Goal: Information Seeking & Learning: Find specific fact

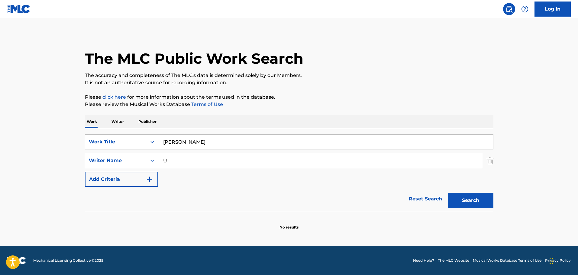
click at [464, 200] on button "Search" at bounding box center [470, 200] width 45 height 15
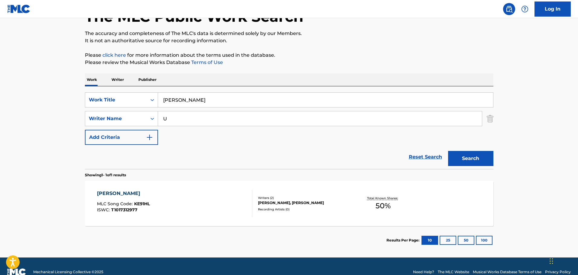
scroll to position [23, 0]
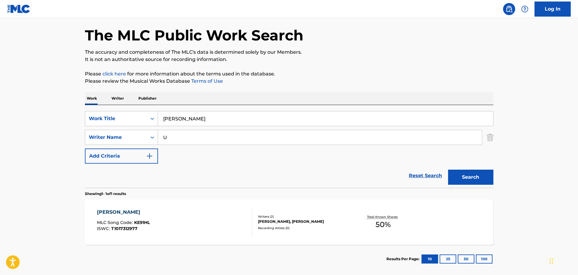
drag, startPoint x: 219, startPoint y: 113, endPoint x: 111, endPoint y: 104, distance: 108.1
click at [110, 105] on div "Work Writer Publisher SearchWithCriteriad765688d-69a9-4a4f-af48-a7d86595be86 Wo…" at bounding box center [289, 182] width 408 height 181
paste input "HAPPY ENDER"
type input "HAPPY ENDER"
click at [463, 178] on button "Search" at bounding box center [470, 177] width 45 height 15
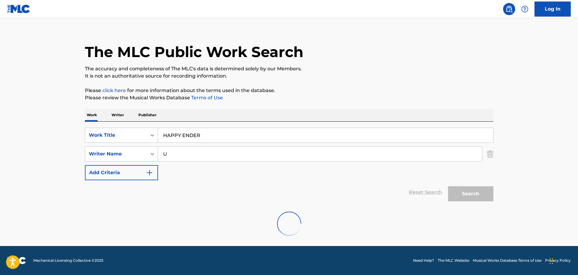
scroll to position [7, 0]
click at [488, 153] on img "Search Form" at bounding box center [489, 153] width 7 height 15
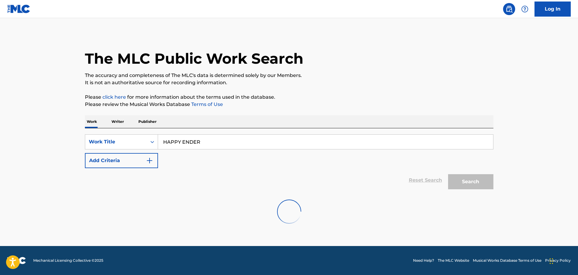
scroll to position [0, 0]
drag, startPoint x: 211, startPoint y: 140, endPoint x: 102, endPoint y: 118, distance: 111.1
click at [103, 131] on div "SearchWithCriteriad765688d-69a9-4a4f-af48-a7d86595be86 Work Title HAPPY ENDER A…" at bounding box center [289, 160] width 408 height 64
click at [209, 142] on input "Search Form" at bounding box center [325, 142] width 335 height 14
paste input "HAPPY ENDER"
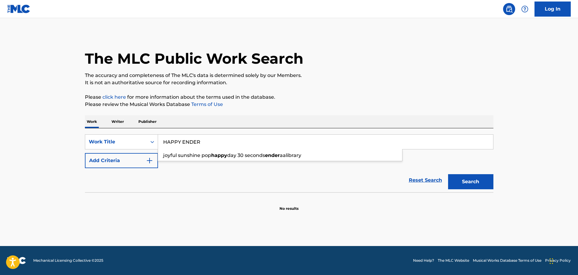
type input "HAPPY ENDER"
click at [463, 184] on button "Search" at bounding box center [470, 181] width 45 height 15
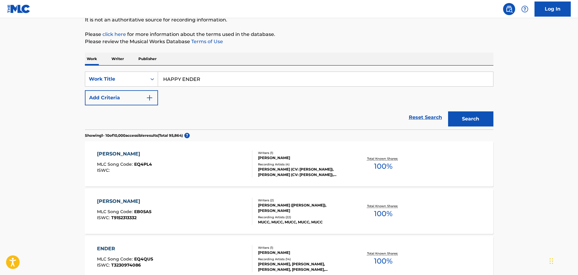
scroll to position [60, 0]
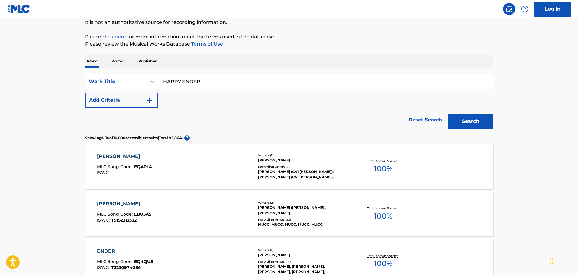
click at [208, 171] on div "ENDER ENDER MLC Song Code : EQ4PL4 ISWC :" at bounding box center [174, 166] width 155 height 27
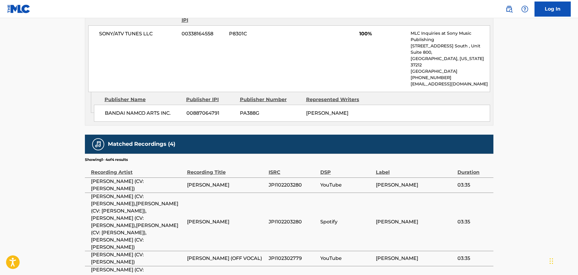
scroll to position [348, 0]
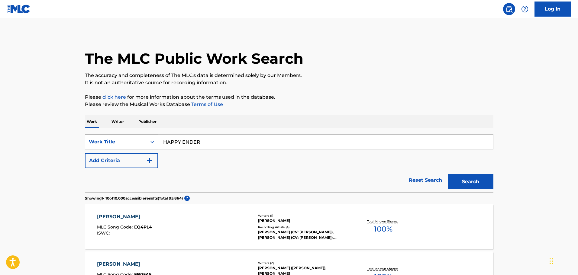
click at [147, 142] on div "SearchWithCriteriad2860478-731c-4578-bfca-e396a9b1e813 Work Title HAPPY ENDER" at bounding box center [289, 141] width 408 height 15
paste input "PRESENT"
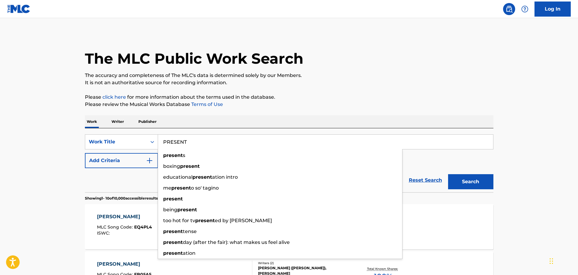
type input "PRESENT"
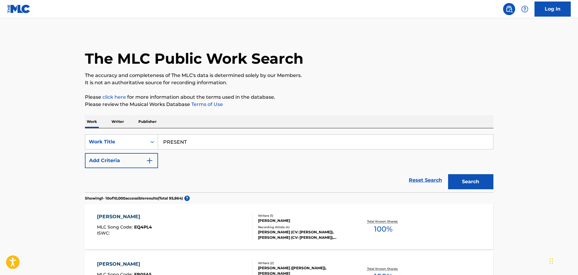
click at [155, 160] on button "Add Criteria" at bounding box center [121, 160] width 73 height 15
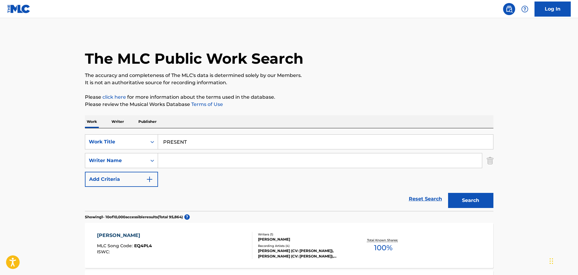
click at [185, 159] on input "Search Form" at bounding box center [320, 160] width 324 height 14
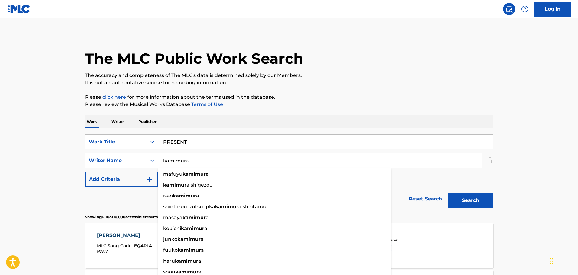
type input "kamimura"
click at [448, 193] on button "Search" at bounding box center [470, 200] width 45 height 15
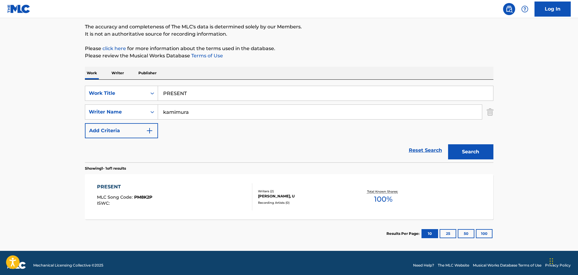
scroll to position [53, 0]
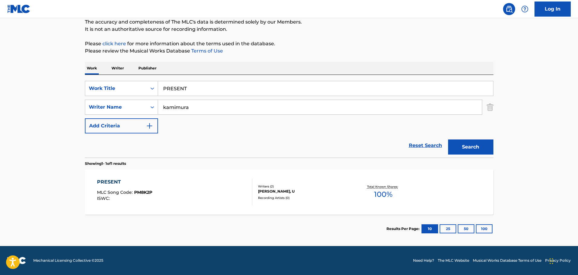
click at [192, 197] on div "PRESENT MLC Song Code : PM8K2P ISWC :" at bounding box center [174, 191] width 155 height 27
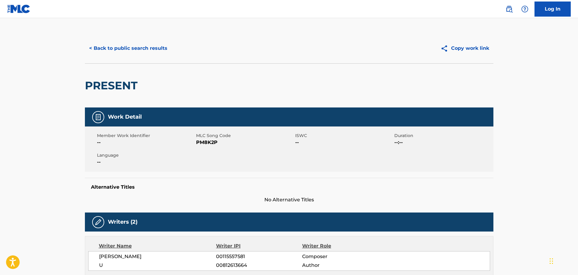
click at [205, 141] on span "PM8K2P" at bounding box center [245, 142] width 98 height 7
click at [204, 141] on span "PM8K2P" at bounding box center [245, 142] width 98 height 7
copy span "PM8K2P"
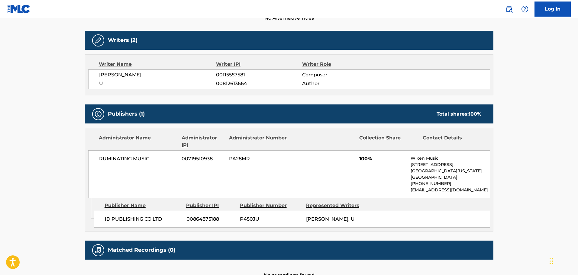
scroll to position [224, 0]
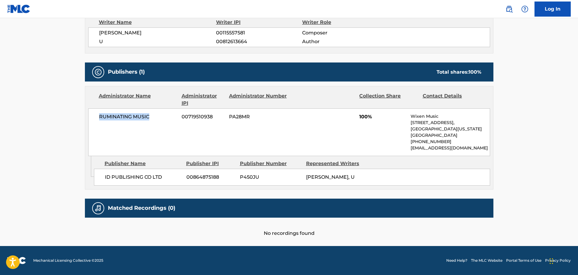
drag, startPoint x: 97, startPoint y: 115, endPoint x: 161, endPoint y: 114, distance: 64.6
click at [161, 114] on div "RUMINATING MUSIC 00719510938 PA28MR 100% Wixen Music [STREET_ADDRESS][US_STATE]…" at bounding box center [289, 132] width 402 height 48
copy span "RUMINATING MUSIC"
drag, startPoint x: 412, startPoint y: 115, endPoint x: 443, endPoint y: 118, distance: 31.6
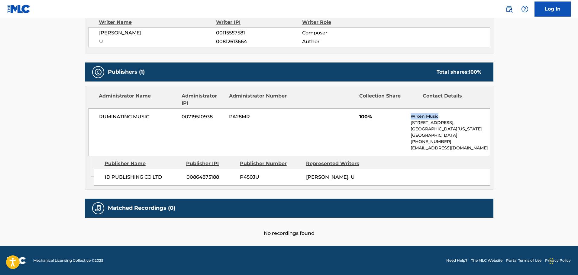
click at [443, 118] on p "Wixen Music" at bounding box center [449, 116] width 79 height 6
copy p "Wixen Music"
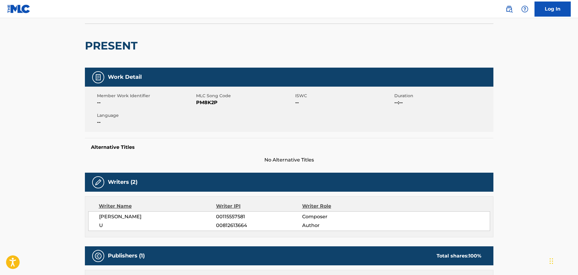
scroll to position [0, 0]
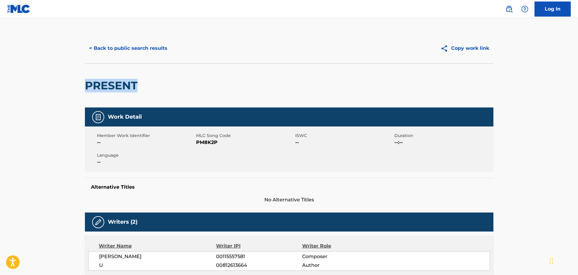
drag, startPoint x: 147, startPoint y: 86, endPoint x: 72, endPoint y: 83, distance: 74.9
click at [72, 84] on main "< Back to public search results Copy work link PRESENT Work Detail Member Work …" at bounding box center [289, 244] width 578 height 452
copy h2 "PRESENT"
click at [144, 47] on button "< Back to public search results" at bounding box center [128, 48] width 87 height 15
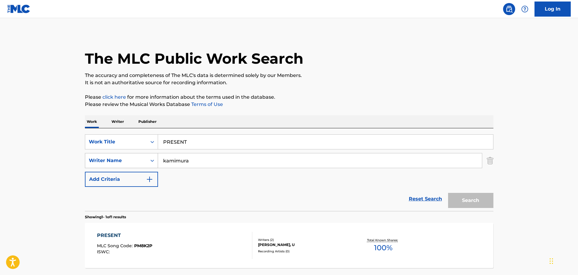
scroll to position [19, 0]
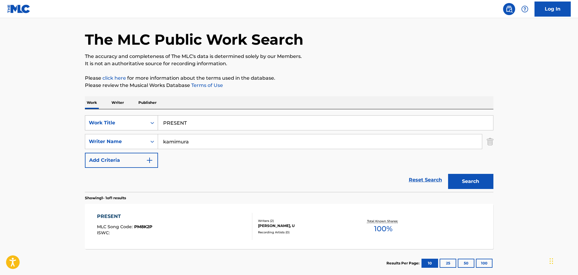
drag, startPoint x: 200, startPoint y: 123, endPoint x: 114, endPoint y: 117, distance: 86.3
click at [114, 117] on div "SearchWithCriteriad2860478-731c-4578-bfca-e396a9b1e813 Work Title PRESENT" at bounding box center [289, 122] width 408 height 15
paste input "WATASHI"
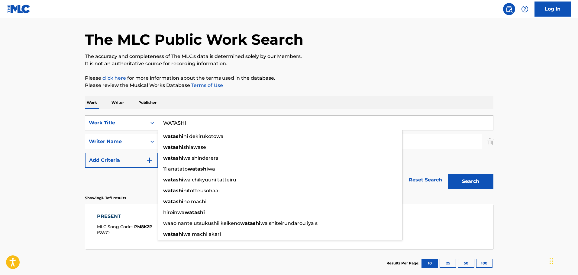
type input "WATASHI"
click at [147, 183] on div "Reset Search Search" at bounding box center [289, 180] width 408 height 24
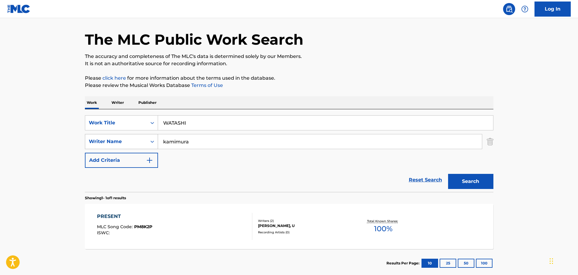
drag, startPoint x: 175, startPoint y: 140, endPoint x: 135, endPoint y: 137, distance: 40.8
click at [135, 137] on div "SearchWithCriteriacd1012e8-12a9-44ed-bc86-7b5751330137 Writer Name [PERSON_NAME]" at bounding box center [289, 141] width 408 height 15
click at [169, 151] on div "the beat gar den" at bounding box center [274, 155] width 233 height 11
type input "the beat garden"
click at [461, 180] on button "Search" at bounding box center [470, 181] width 45 height 15
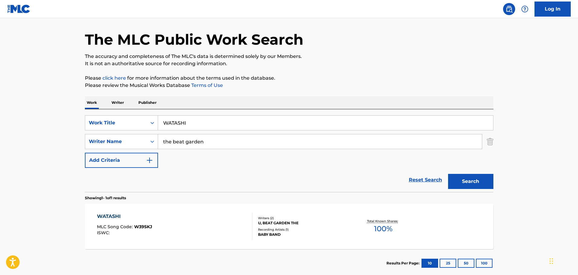
click at [205, 219] on div "WATASHI MLC Song Code : W39SKJ ISWC :" at bounding box center [174, 226] width 155 height 27
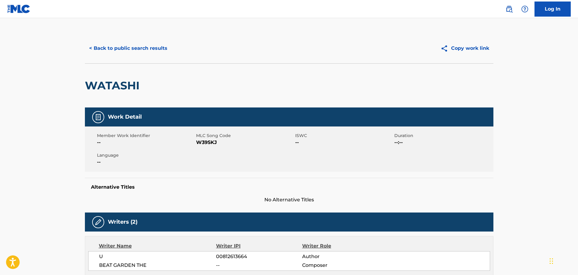
click at [207, 141] on span "W39SKJ" at bounding box center [245, 142] width 98 height 7
copy span "W39SKJ"
